Goal: Task Accomplishment & Management: Manage account settings

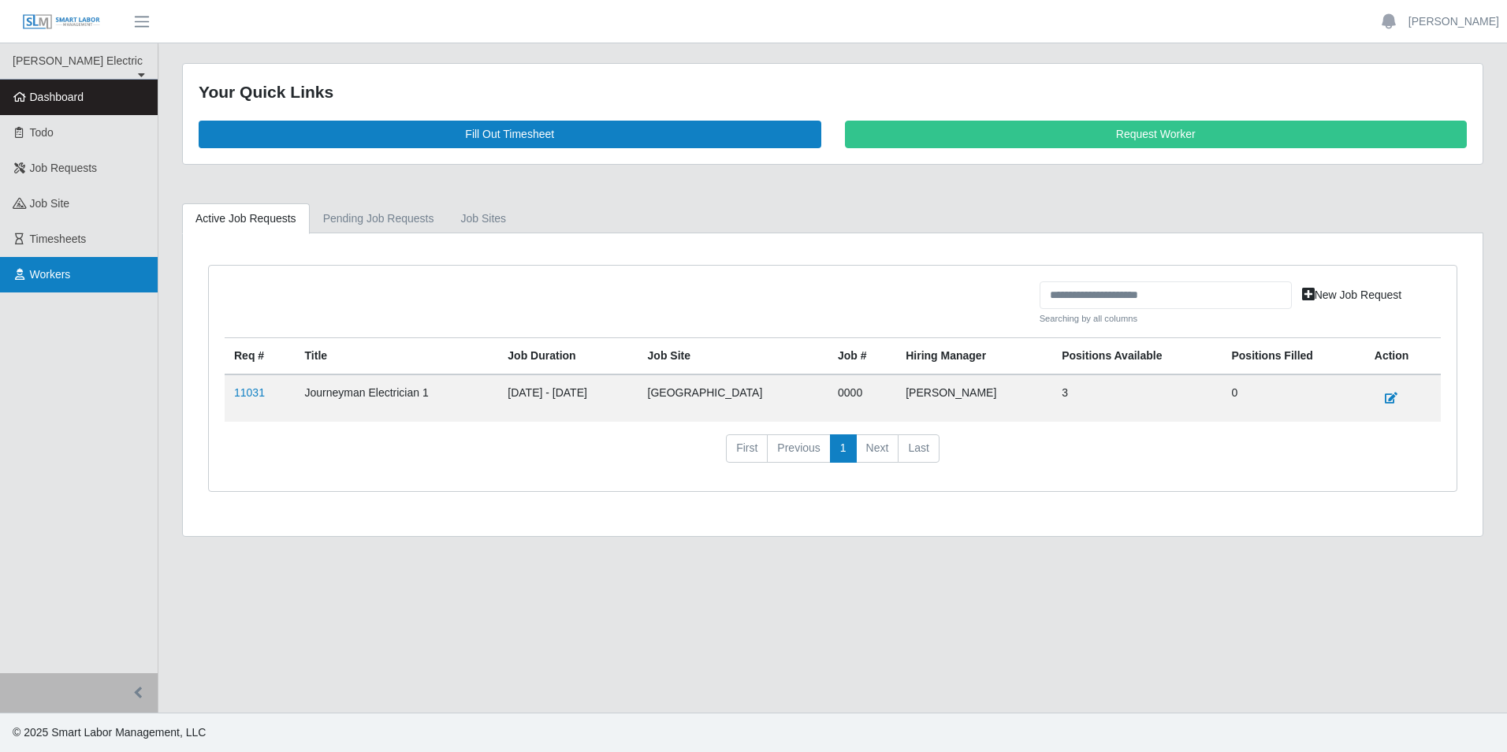
click at [57, 280] on span "Workers" at bounding box center [50, 274] width 41 height 13
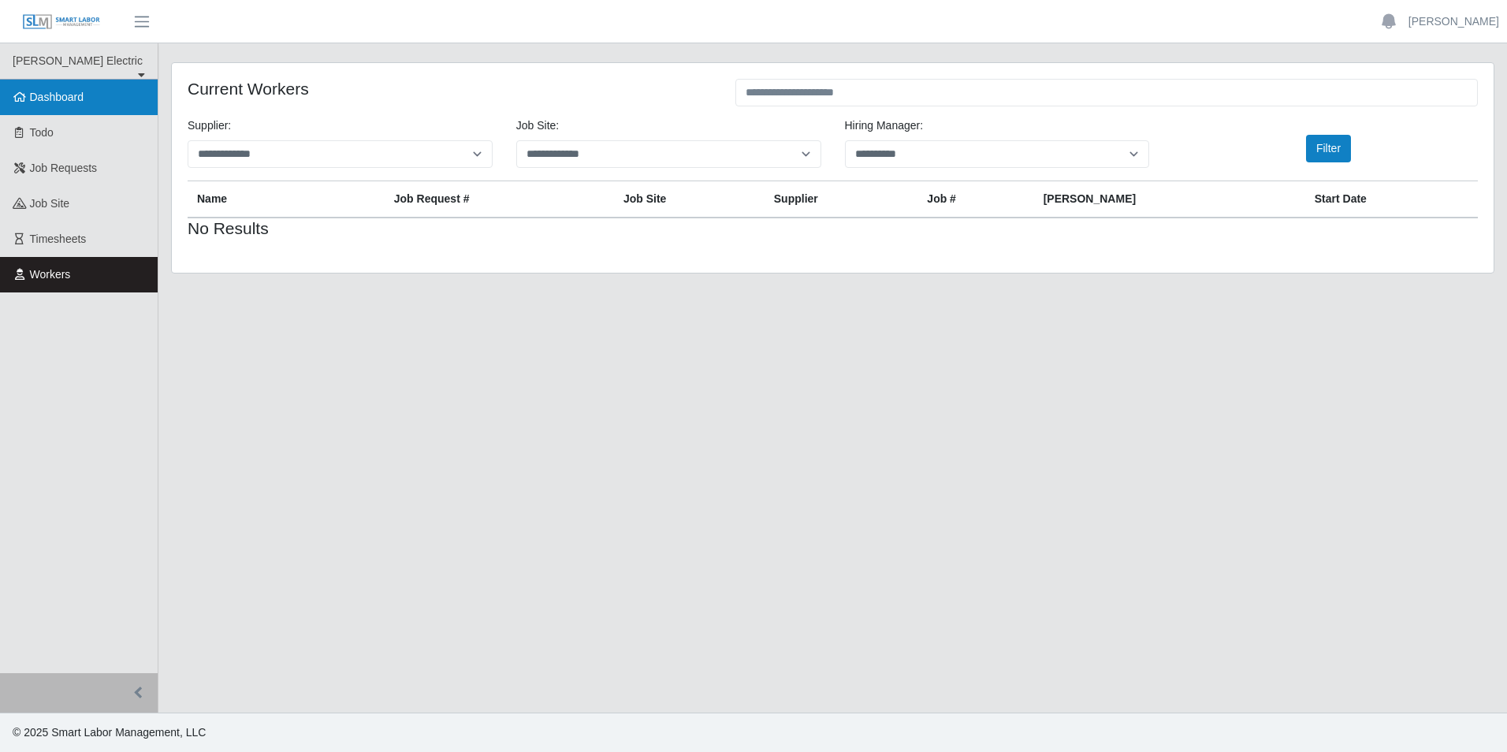
click at [72, 98] on span "Dashboard" at bounding box center [57, 97] width 54 height 13
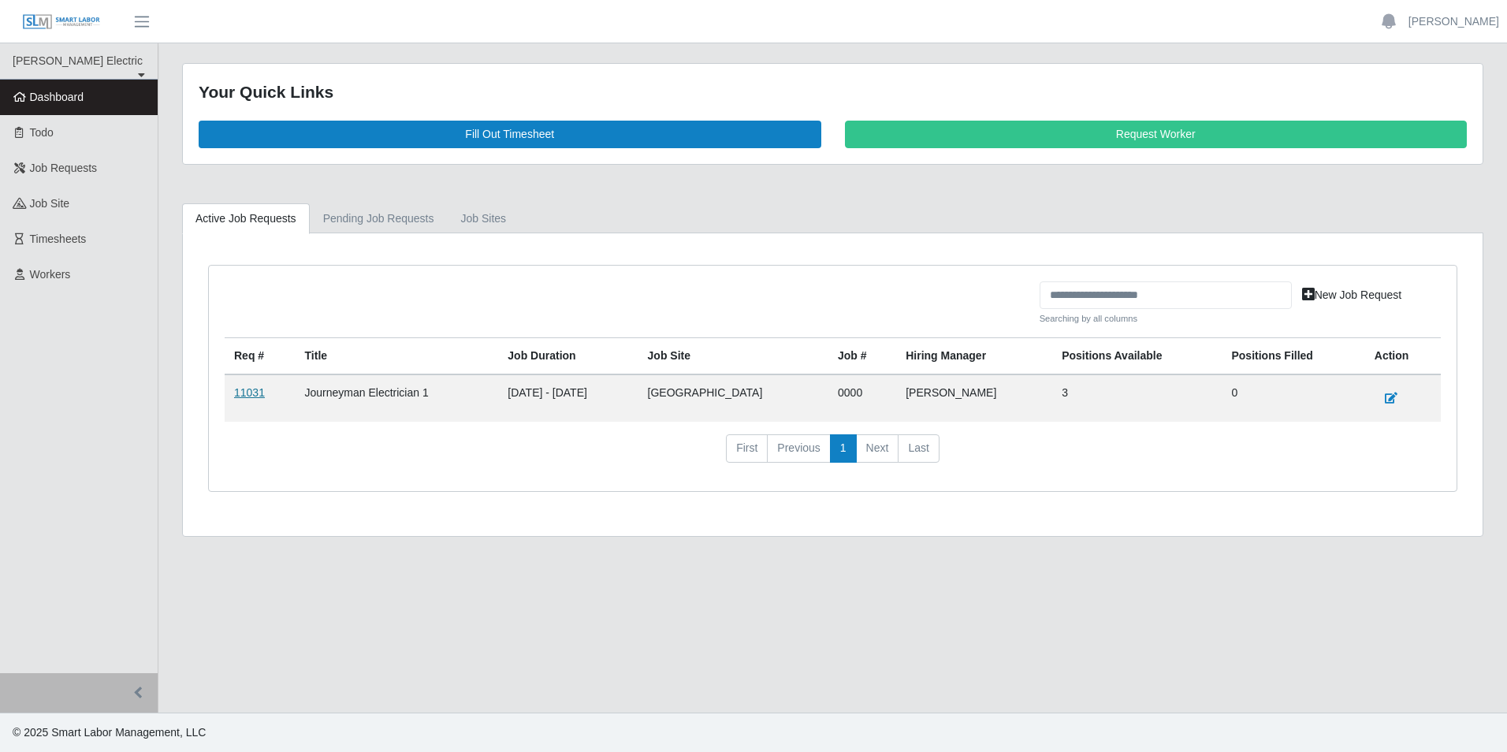
click at [254, 396] on link "11031" at bounding box center [249, 392] width 31 height 13
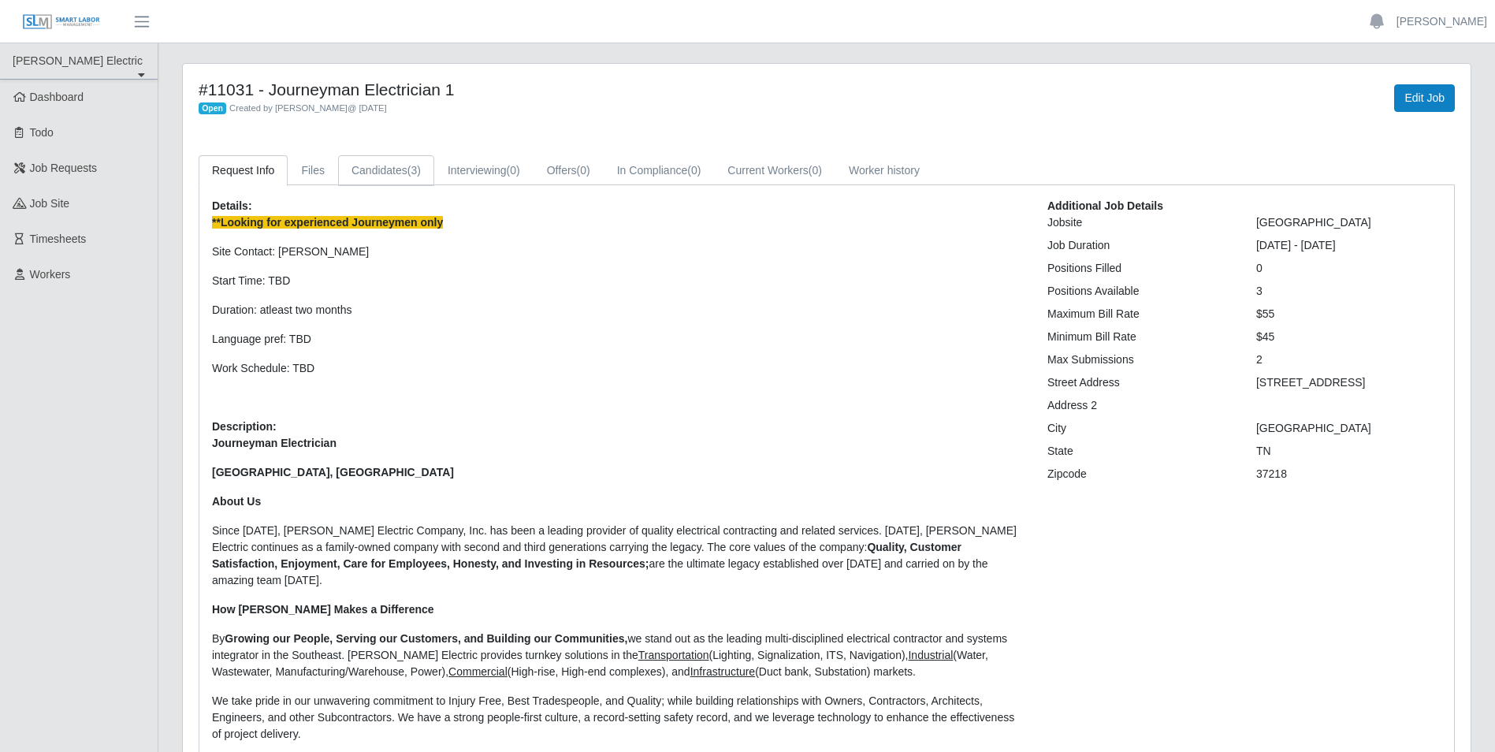
click at [385, 170] on link "Candidates (3)" at bounding box center [386, 170] width 96 height 31
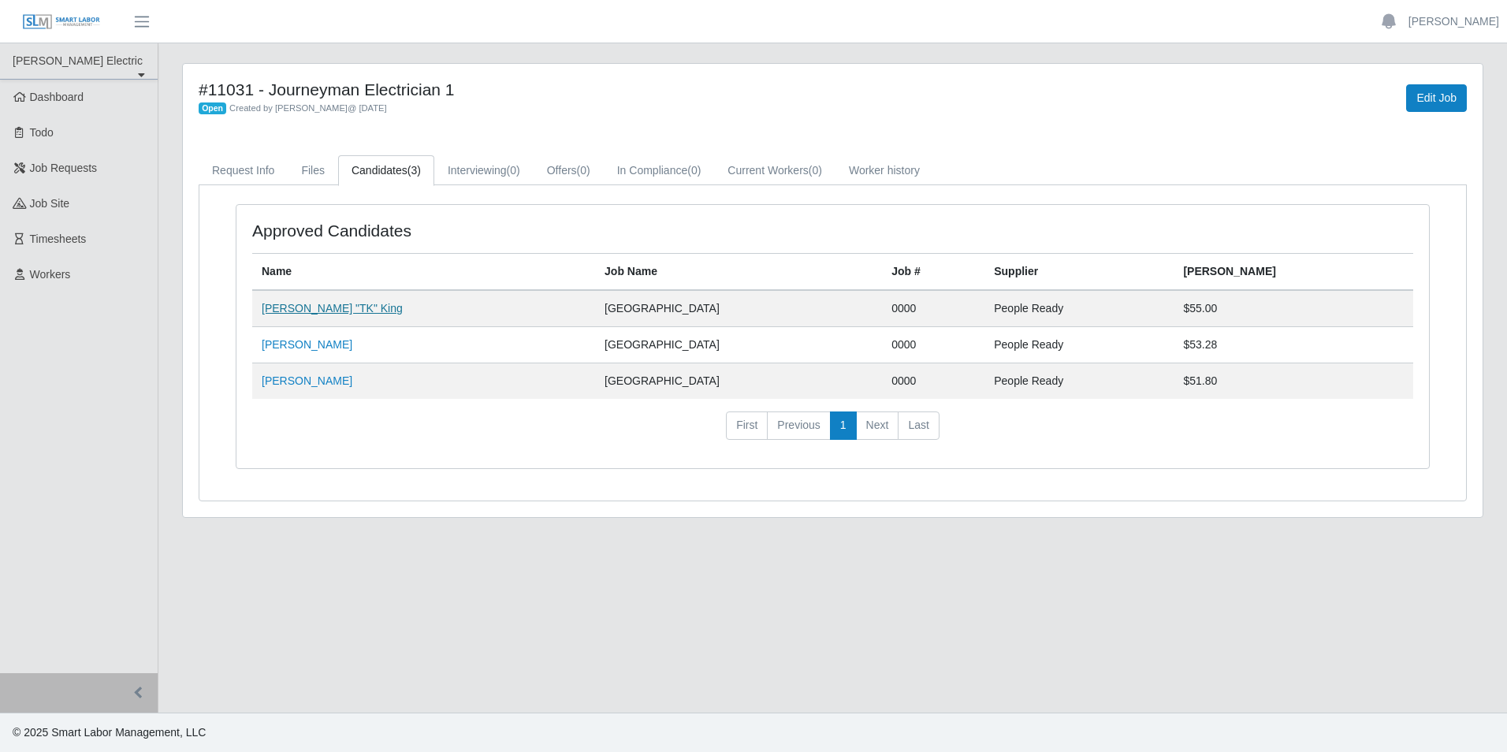
click at [297, 313] on link "[PERSON_NAME] "TK" King" at bounding box center [332, 308] width 141 height 13
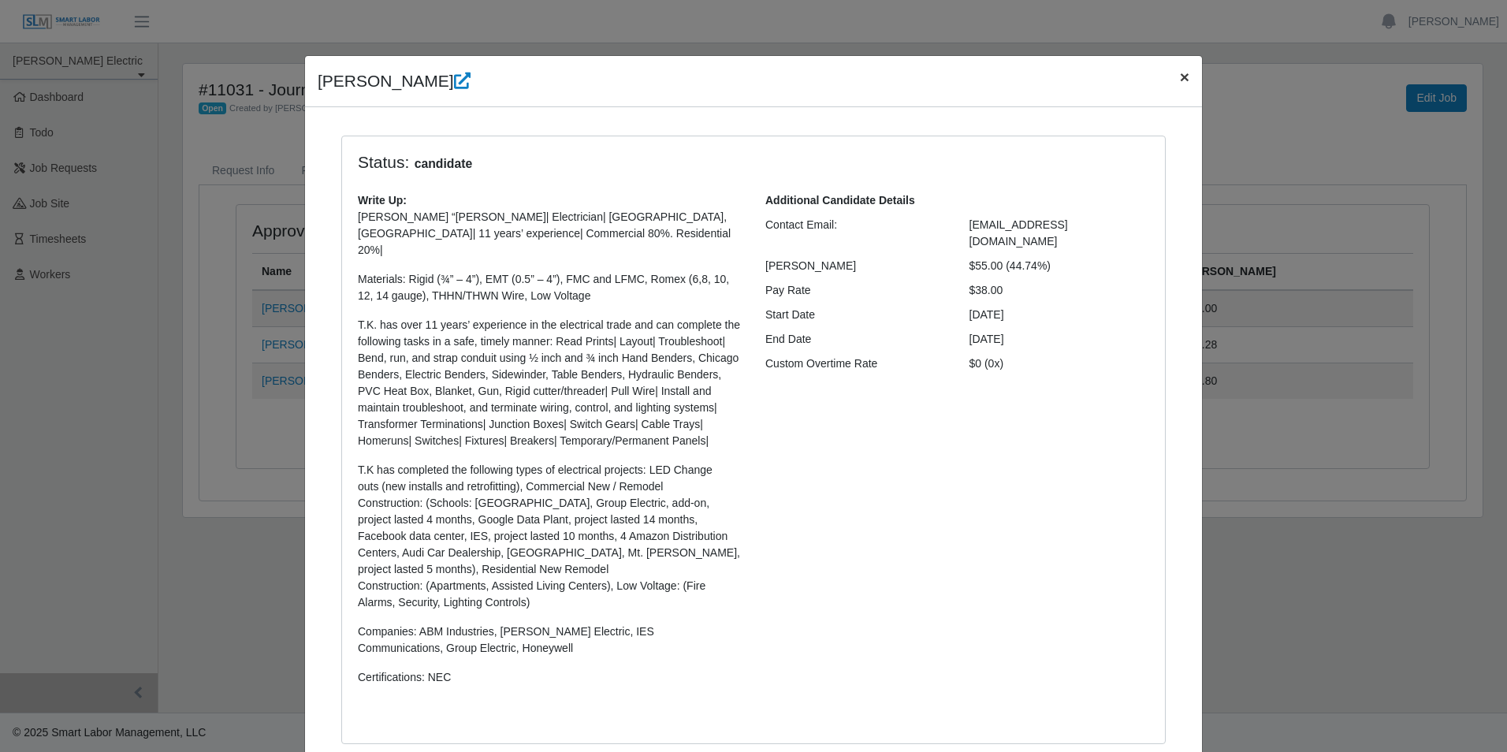
click at [1180, 78] on span "×" at bounding box center [1184, 77] width 9 height 18
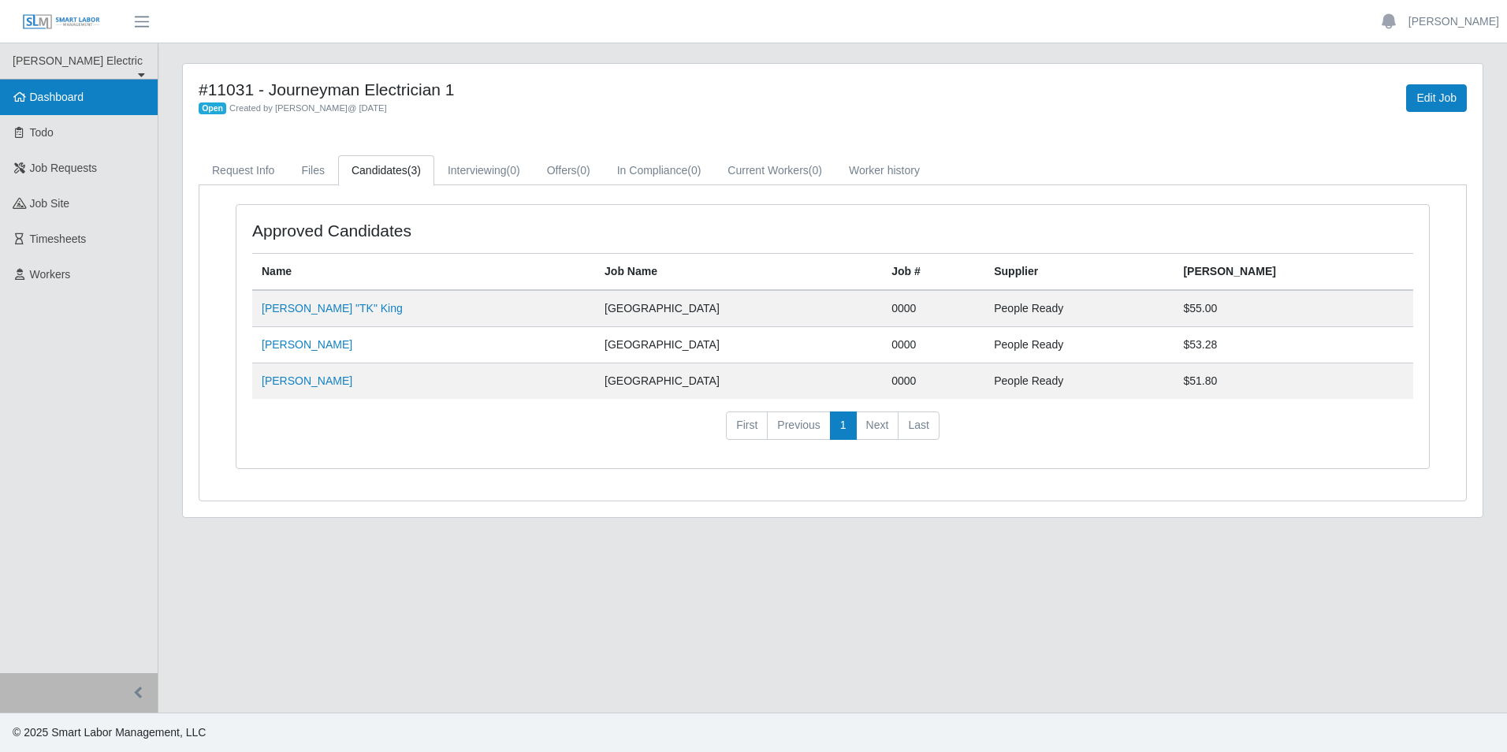
click at [54, 98] on span "Dashboard" at bounding box center [57, 97] width 54 height 13
